Goal: Task Accomplishment & Management: Manage account settings

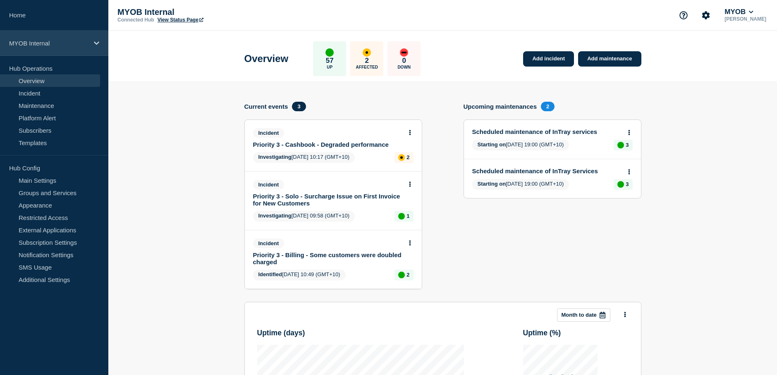
click at [97, 41] on icon at bounding box center [96, 43] width 5 height 6
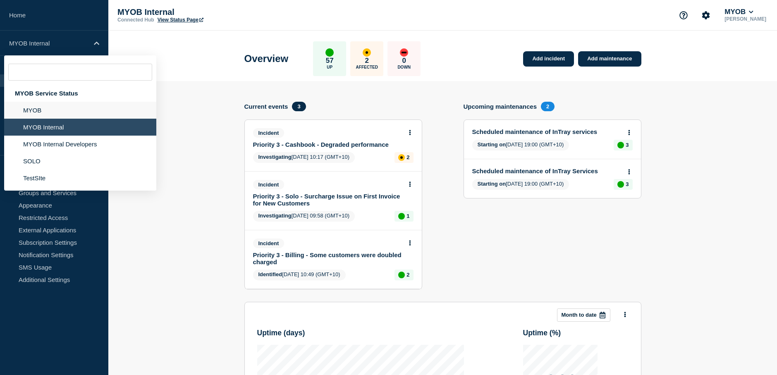
click at [69, 115] on li "MYOB" at bounding box center [80, 110] width 152 height 17
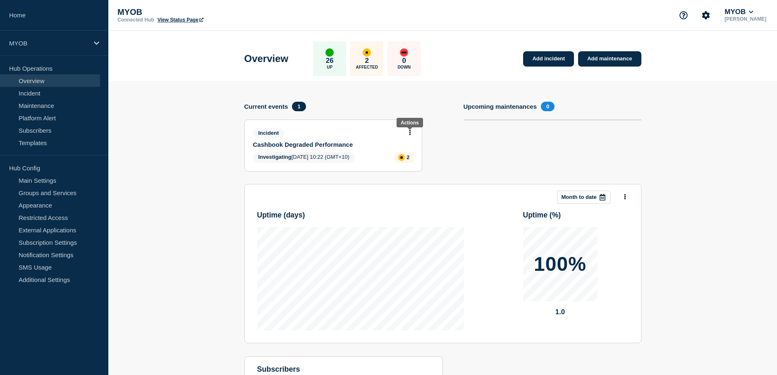
click at [407, 131] on button at bounding box center [409, 132] width 7 height 7
click at [413, 167] on div "View incident Update incident" at bounding box center [409, 158] width 63 height 41
click at [415, 162] on link "Update incident" at bounding box center [409, 163] width 40 height 7
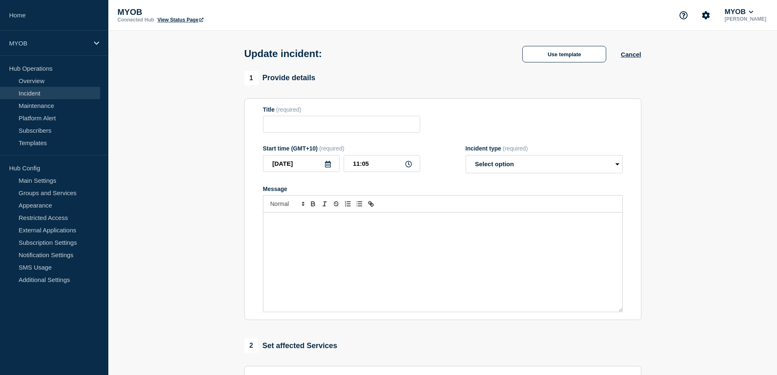
type input "Cashbook Degraded Performance"
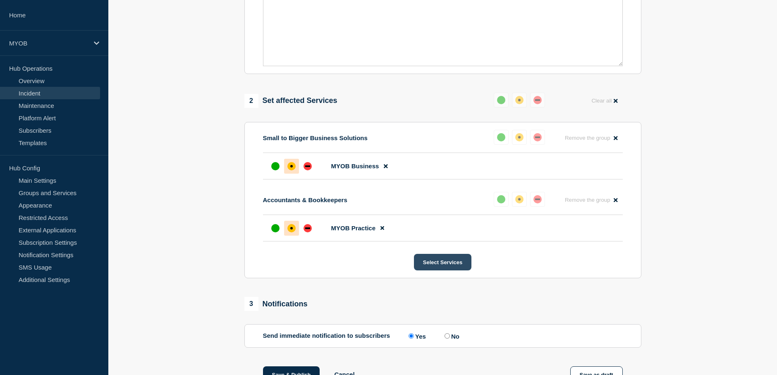
scroll to position [248, 0]
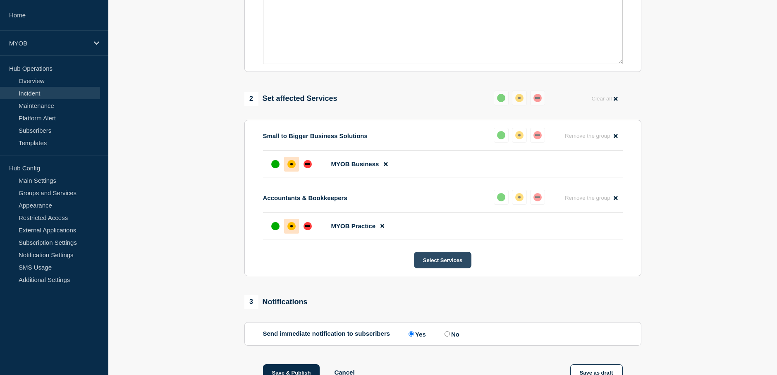
click at [442, 268] on button "Select Services" at bounding box center [442, 260] width 57 height 17
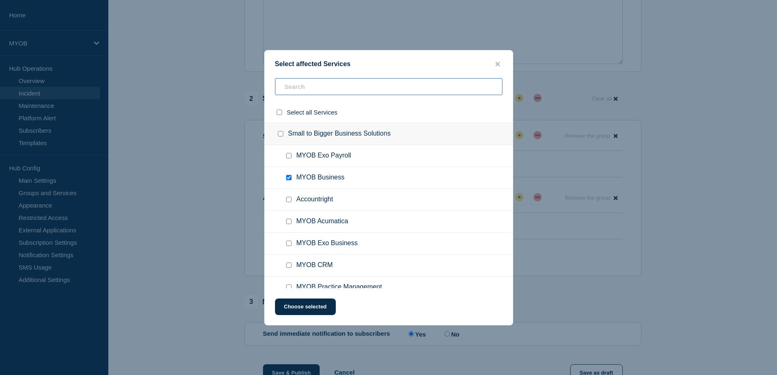
click at [374, 84] on input "text" at bounding box center [388, 86] width 227 height 17
type input "ae"
checkbox input "true"
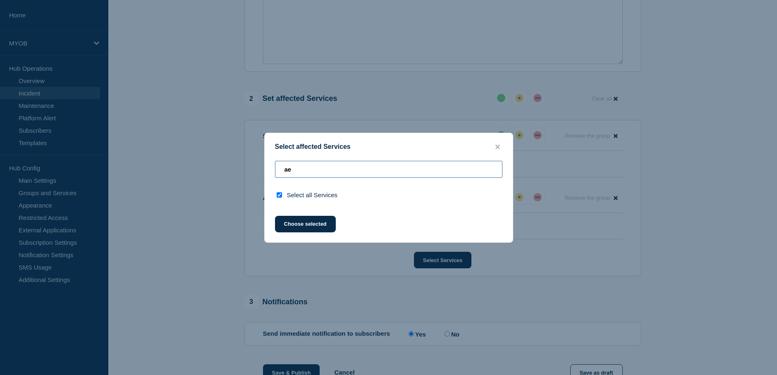
type input "a"
checkbox input "false"
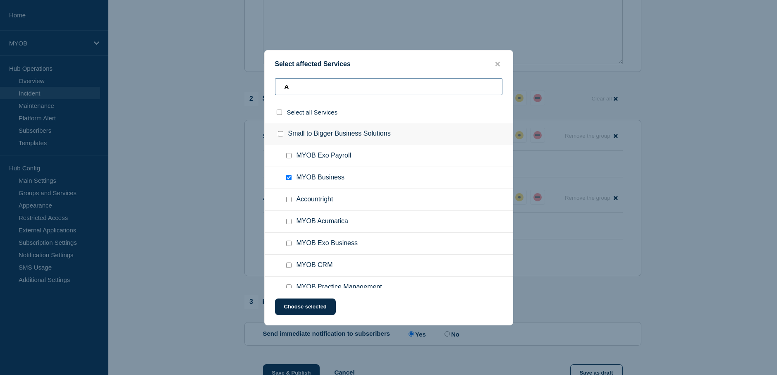
type input "AE"
checkbox input "true"
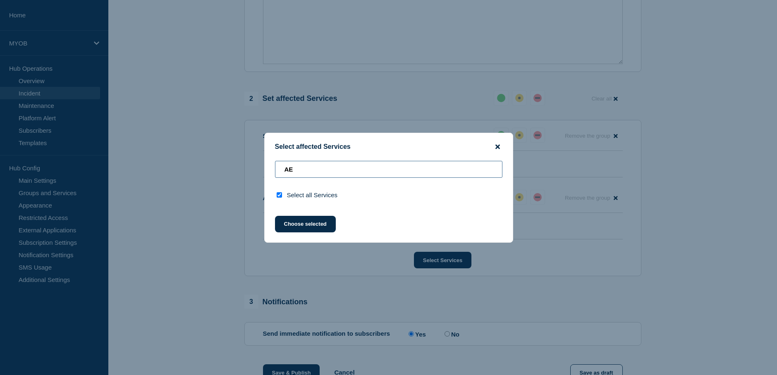
type input "AE"
click at [497, 145] on icon "close button" at bounding box center [497, 146] width 5 height 5
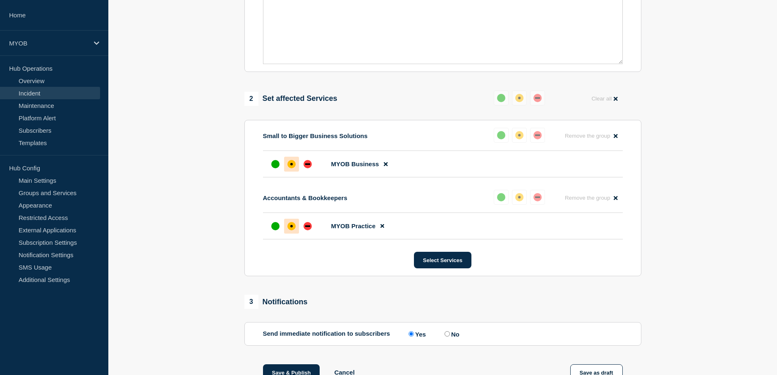
click at [169, 69] on section "1 Provide details Title (required) Cashbook Degraded Performance Start time (GM…" at bounding box center [442, 146] width 669 height 646
click at [443, 268] on button "Select Services" at bounding box center [442, 260] width 57 height 17
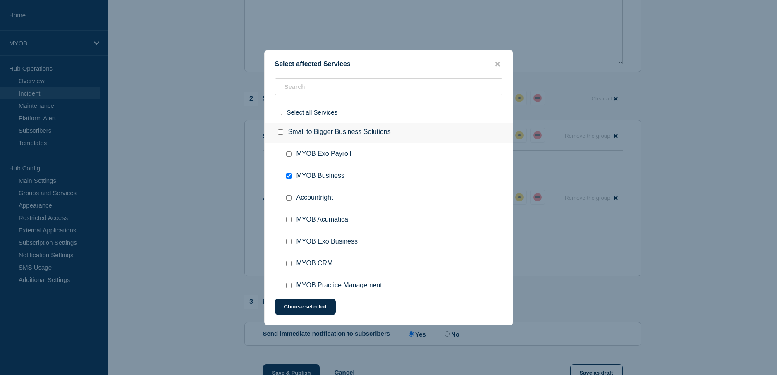
scroll to position [0, 0]
click at [499, 65] on icon "close button" at bounding box center [497, 64] width 5 height 5
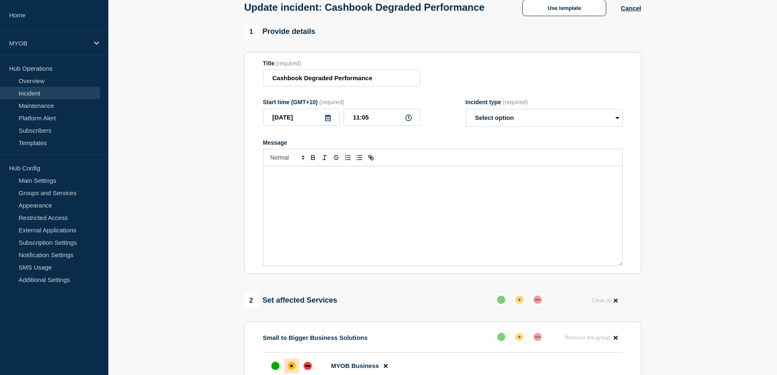
scroll to position [41, 0]
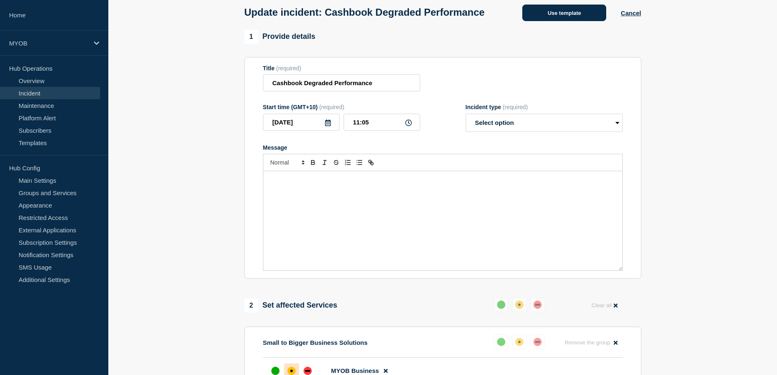
click at [572, 21] on button "Use template" at bounding box center [564, 13] width 84 height 17
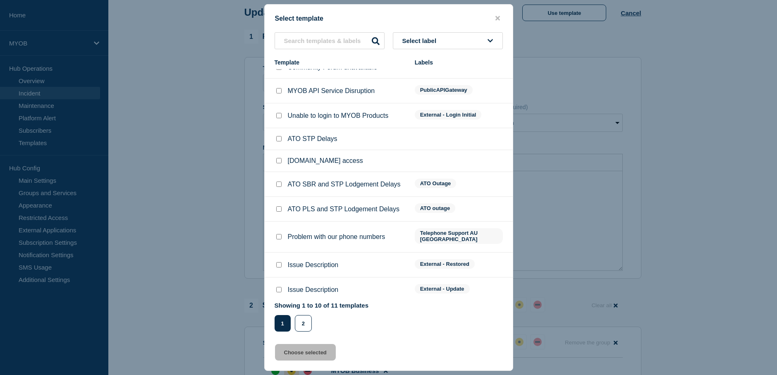
scroll to position [13, 0]
click at [278, 287] on input "Issue Description checkbox" at bounding box center [278, 289] width 5 height 5
checkbox input "true"
click at [306, 355] on button "Choose selected" at bounding box center [305, 352] width 61 height 17
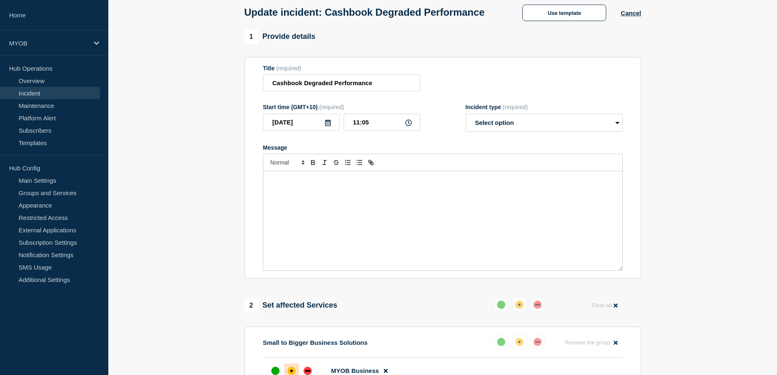
select select "identified"
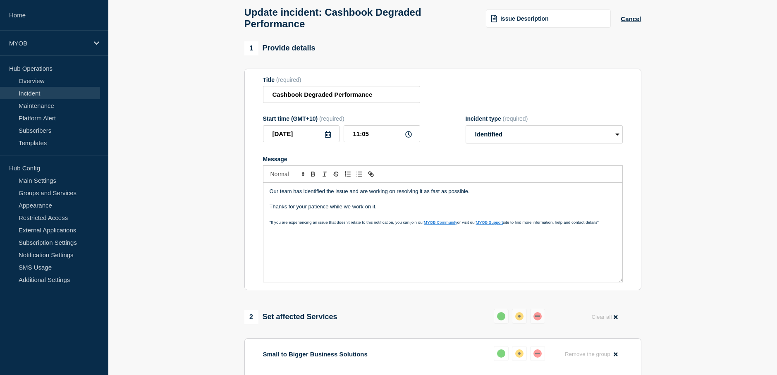
click at [482, 195] on p "Our team has identified the issue and are working on resolving it as fast as po…" at bounding box center [443, 191] width 346 height 7
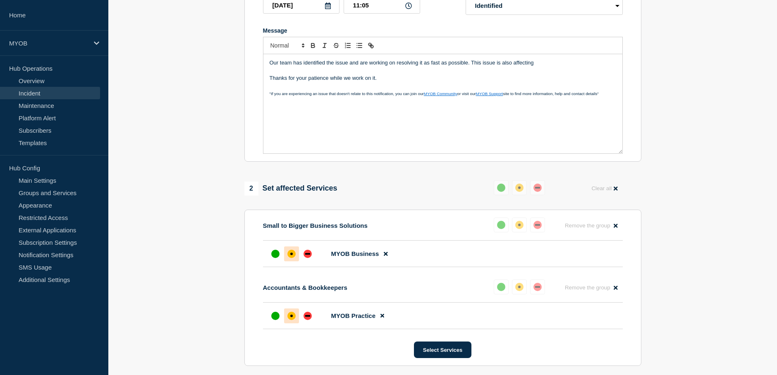
scroll to position [165, 0]
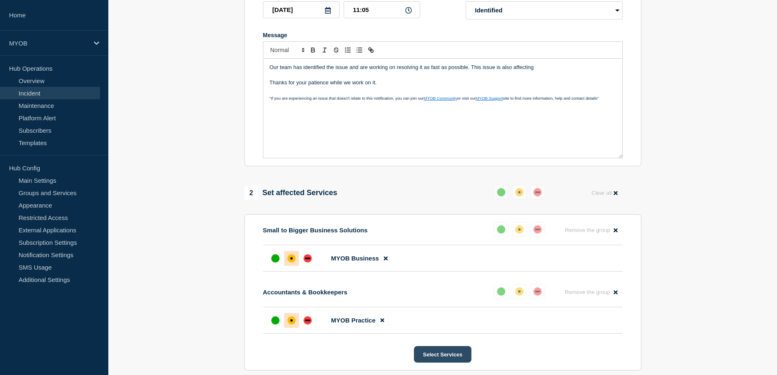
click at [443, 360] on button "Select Services" at bounding box center [442, 354] width 57 height 17
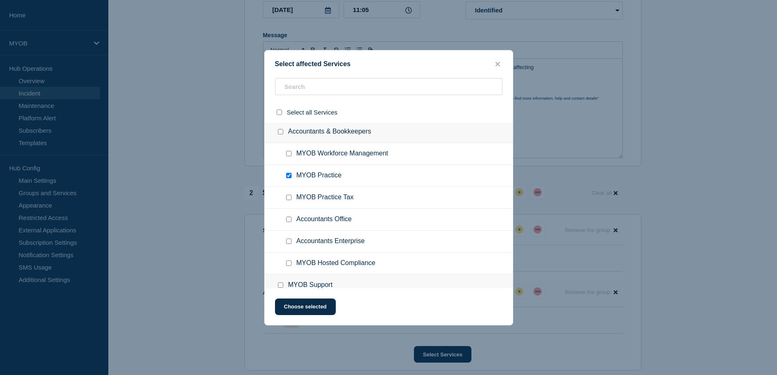
scroll to position [248, 0]
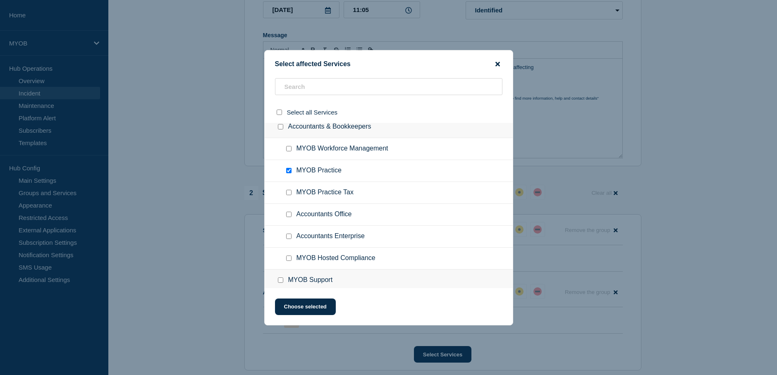
click at [496, 65] on icon "close button" at bounding box center [497, 64] width 5 height 5
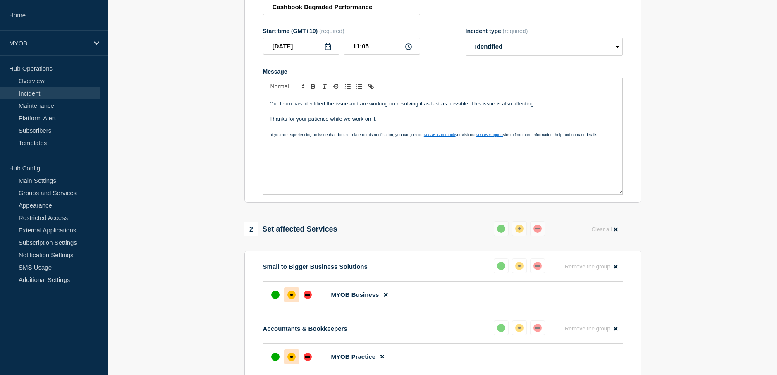
scroll to position [124, 0]
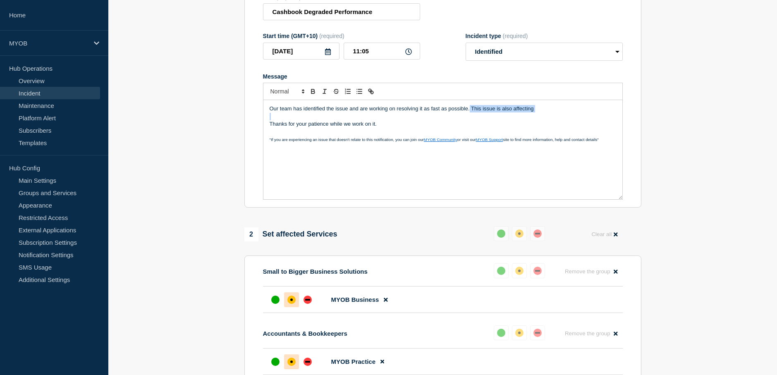
drag, startPoint x: 542, startPoint y: 118, endPoint x: 470, endPoint y: 112, distance: 72.2
click at [470, 112] on div "Our team has identified the issue and are working on resolving it as fast as po…" at bounding box center [442, 149] width 359 height 99
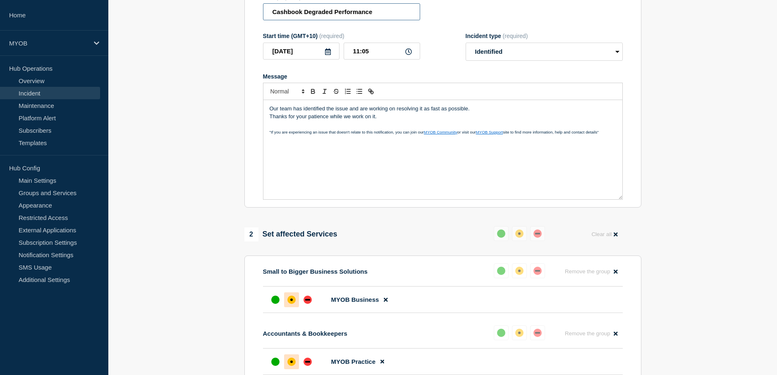
click at [302, 14] on input "Cashbook Degraded Performance" at bounding box center [341, 11] width 157 height 17
type input "Cashbook & Client Accounting Degraded Performance"
click at [497, 117] on p "Thanks for your patience while we work on it." at bounding box center [443, 116] width 346 height 7
click at [513, 112] on p "Our team has identified the issue and are working on resolving it as fast as po…" at bounding box center [443, 108] width 346 height 7
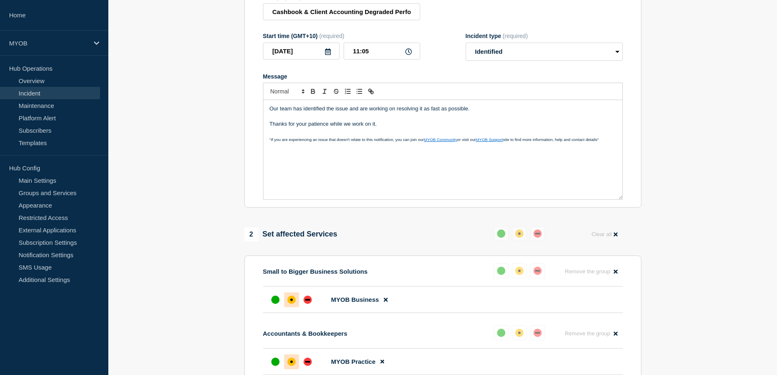
drag, startPoint x: 394, startPoint y: 130, endPoint x: 246, endPoint y: 108, distance: 149.3
click at [246, 108] on section "Title (required) Cashbook & Client Accounting Degraded Performance Start time (…" at bounding box center [442, 97] width 397 height 222
copy div "Our team has identified the issue and are working on resolving it as fast as po…"
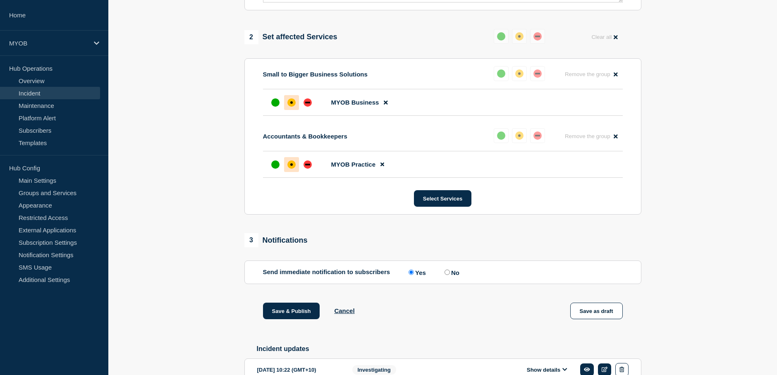
scroll to position [331, 0]
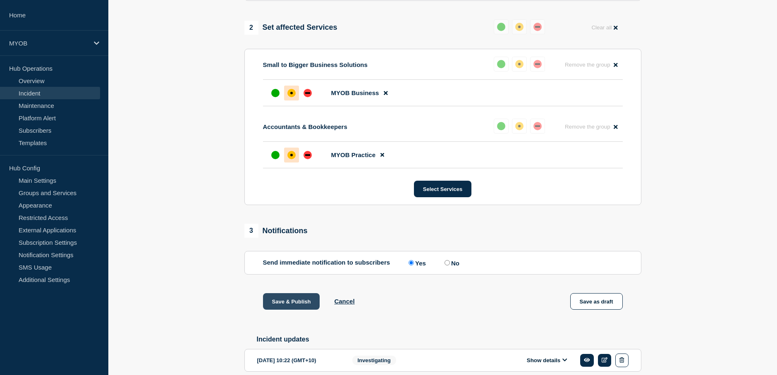
click at [294, 309] on button "Save & Publish" at bounding box center [291, 301] width 57 height 17
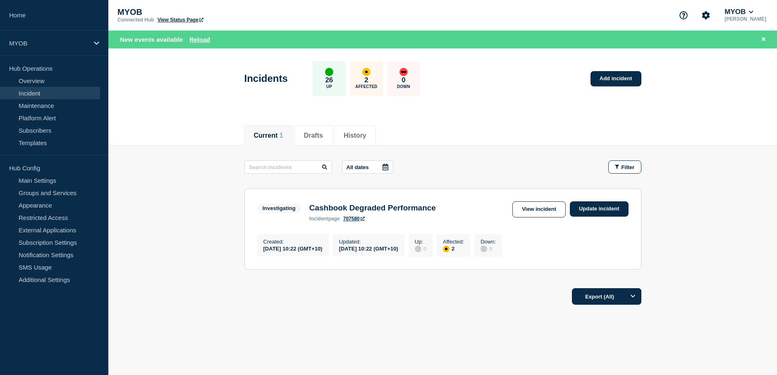
click at [201, 41] on button "Reload" at bounding box center [199, 39] width 21 height 7
